Goal: Information Seeking & Learning: Learn about a topic

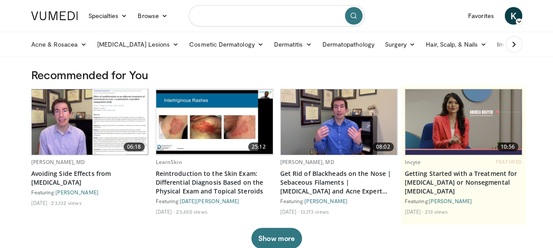
click at [236, 18] on input "Search topics, interventions" at bounding box center [277, 15] width 176 height 21
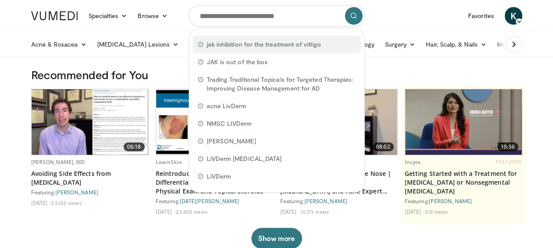
click at [277, 40] on span "jak inhibition for the treatment of vitligo" at bounding box center [264, 44] width 114 height 9
type input "**********"
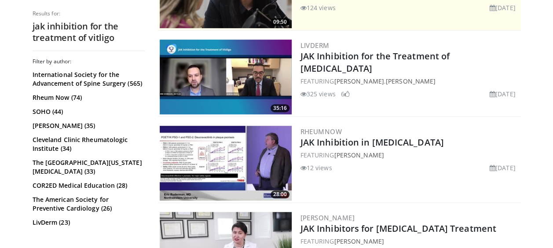
scroll to position [231, 0]
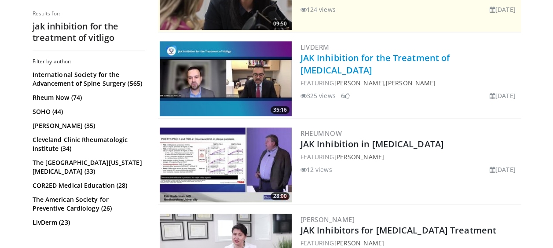
click at [360, 57] on link "JAK Inhibition for the Treatment of [MEDICAL_DATA]" at bounding box center [376, 64] width 150 height 24
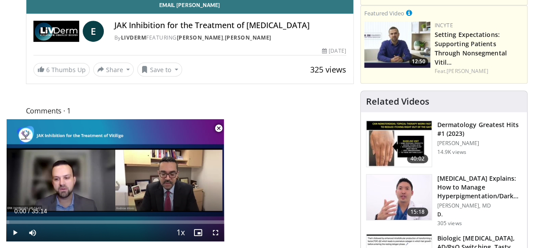
scroll to position [253, 0]
